Goal: Check status

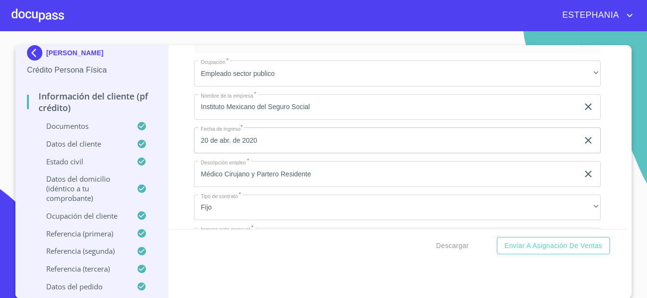
scroll to position [162, 0]
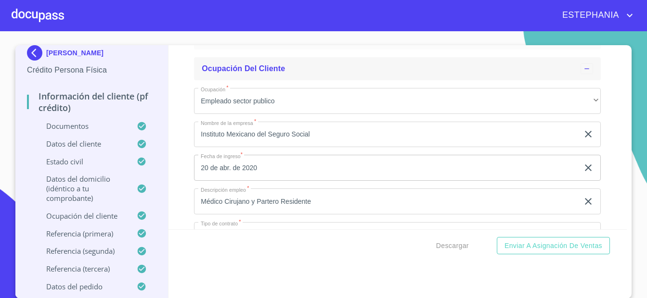
click at [588, 73] on div at bounding box center [586, 69] width 13 height 11
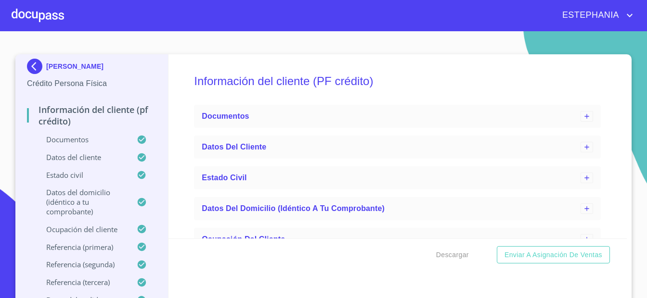
scroll to position [0, 0]
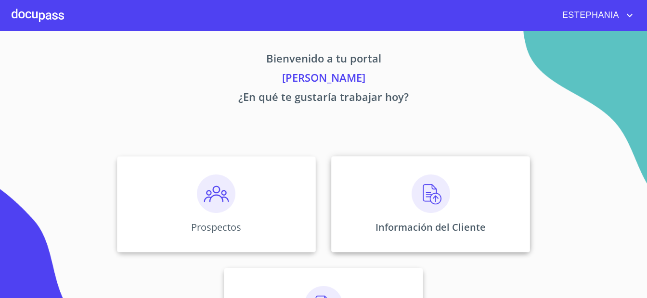
click at [430, 207] on img at bounding box center [430, 194] width 38 height 38
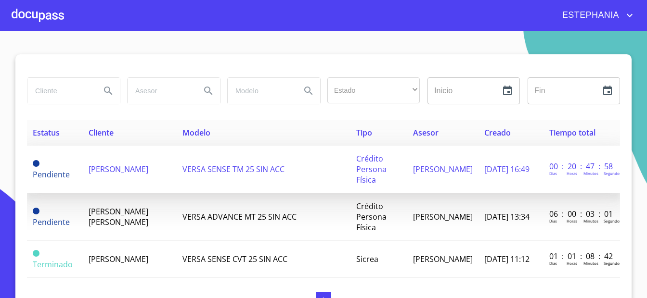
click at [112, 164] on span "[PERSON_NAME]" at bounding box center [119, 169] width 60 height 11
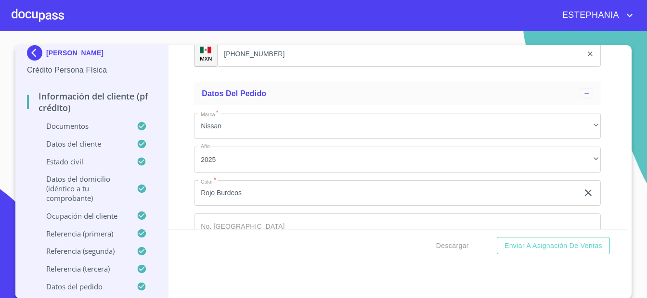
scroll to position [5772, 0]
